Goal: Task Accomplishment & Management: Use online tool/utility

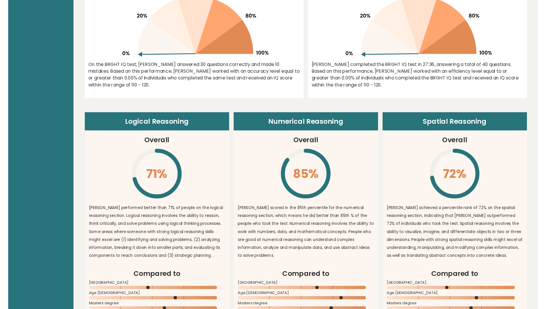
scroll to position [252, 0]
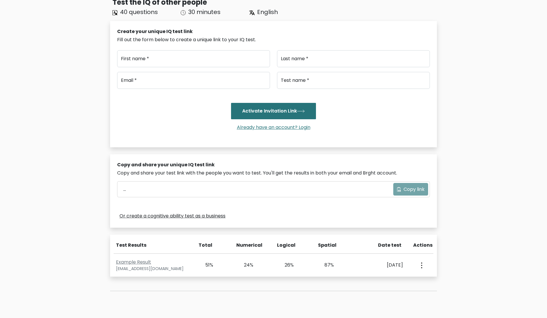
scroll to position [98, 0]
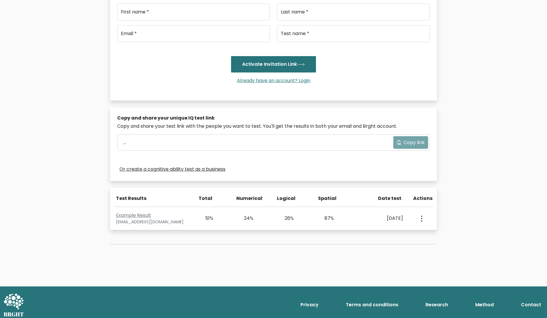
scroll to position [98, 0]
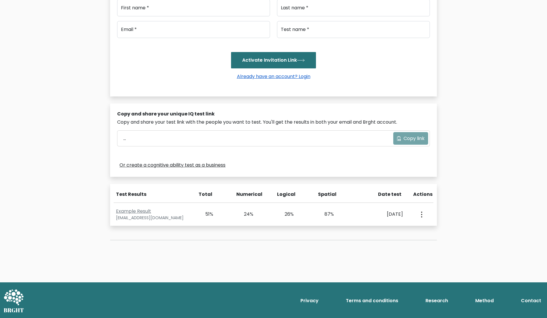
click at [251, 76] on link "Already have an account? Login" at bounding box center [273, 76] width 78 height 7
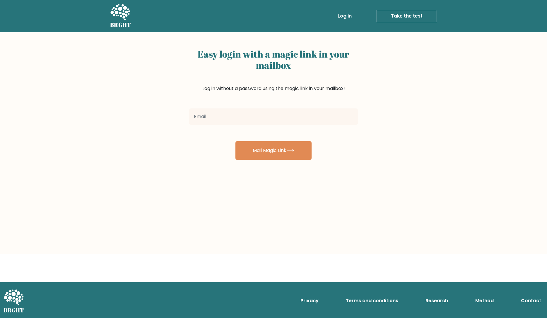
click at [228, 121] on input "email" at bounding box center [273, 117] width 169 height 16
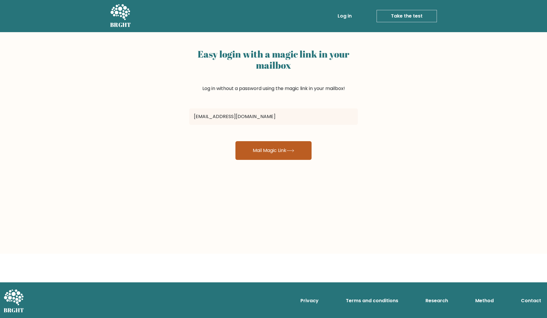
type input "[EMAIL_ADDRESS][DOMAIN_NAME]"
click at [293, 150] on icon at bounding box center [290, 150] width 8 height 3
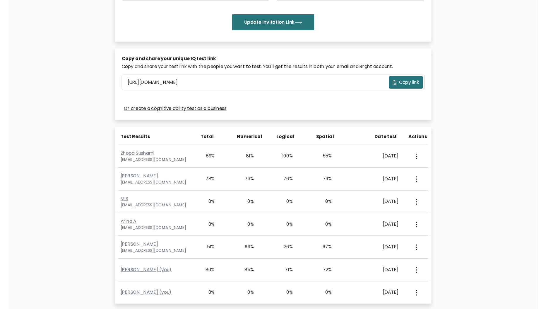
scroll to position [141, 0]
